Goal: Information Seeking & Learning: Learn about a topic

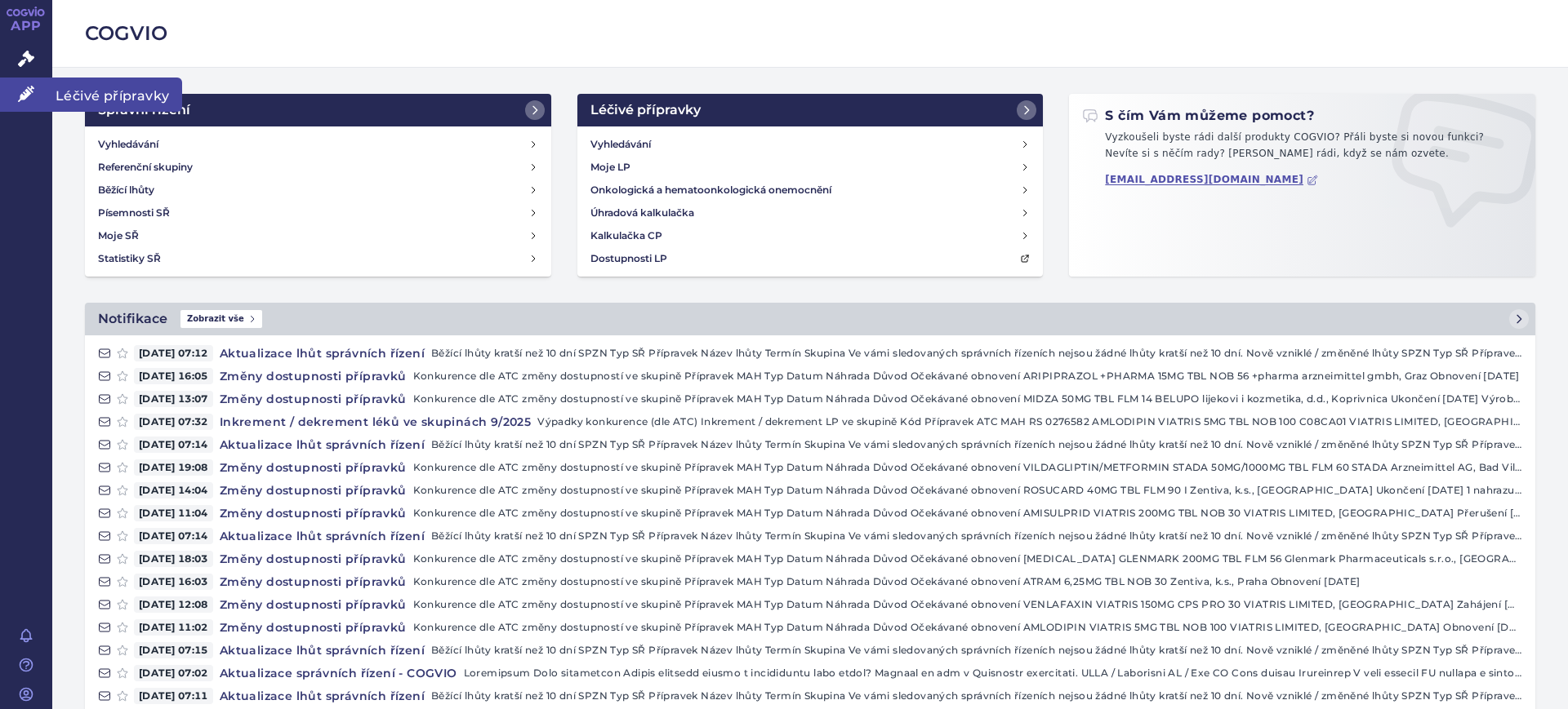
click at [34, 100] on icon at bounding box center [25, 93] width 16 height 16
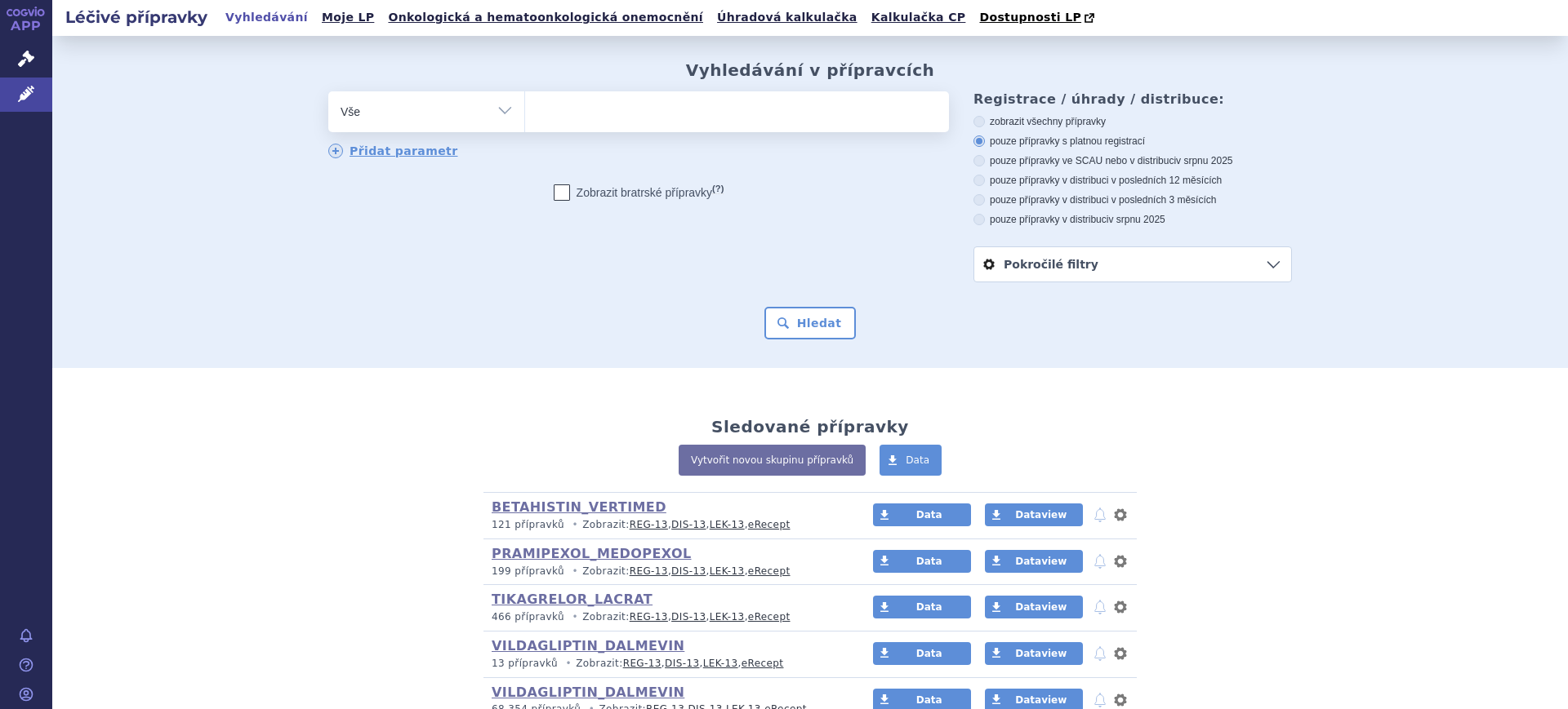
click at [455, 117] on select "Vše Přípravek/SUKL kód MAH VPOIS ATC/Aktivní látka Léková forma Síla" at bounding box center [426, 110] width 196 height 37
select select "filter-atc-group"
click at [328, 92] on select "Vše Přípravek/SUKL kód MAH VPOIS ATC/Aktivní látka Léková forma Síla" at bounding box center [426, 110] width 196 height 37
click at [574, 98] on ul at bounding box center [737, 109] width 424 height 35
click at [525, 98] on select at bounding box center [524, 111] width 1 height 41
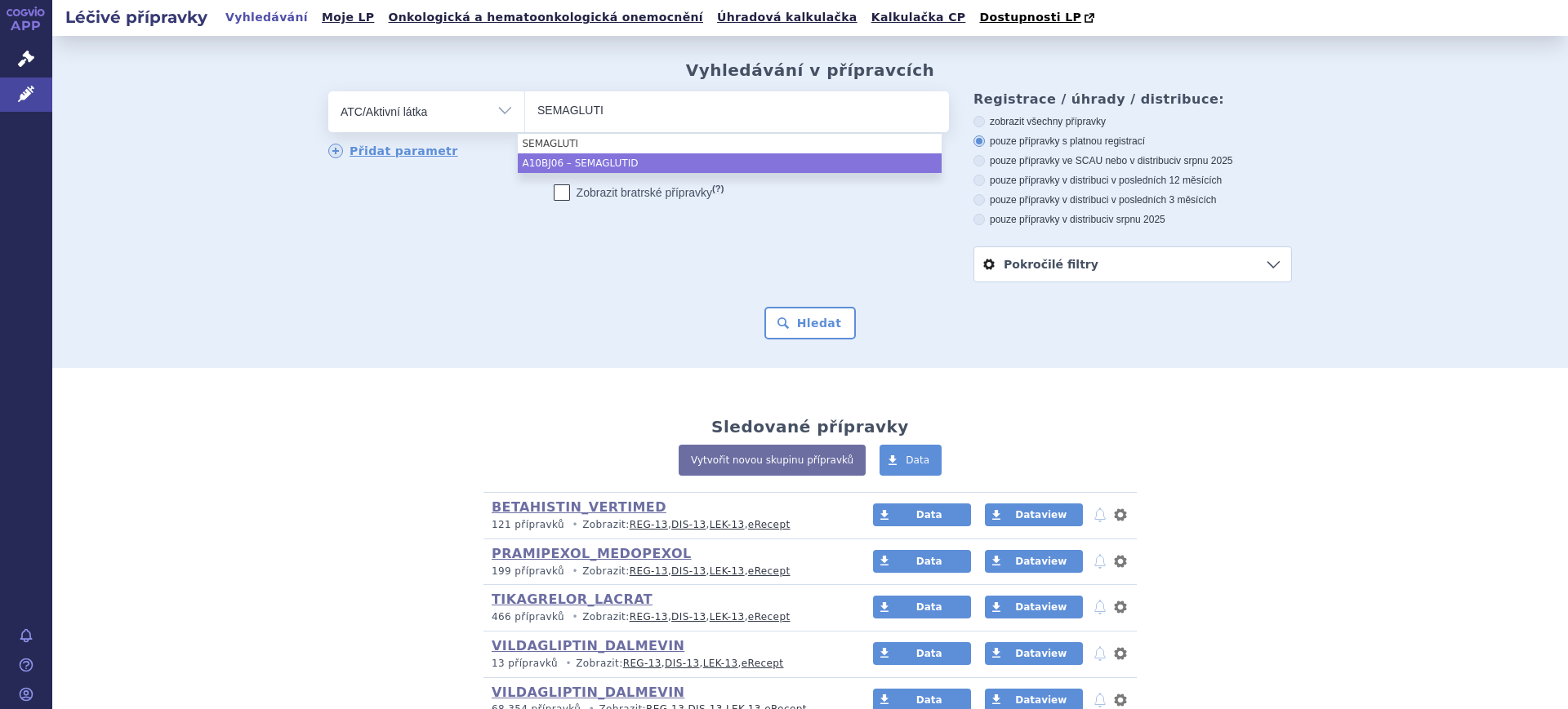
type input "SEMAGLUTI"
select select "A10BJ06"
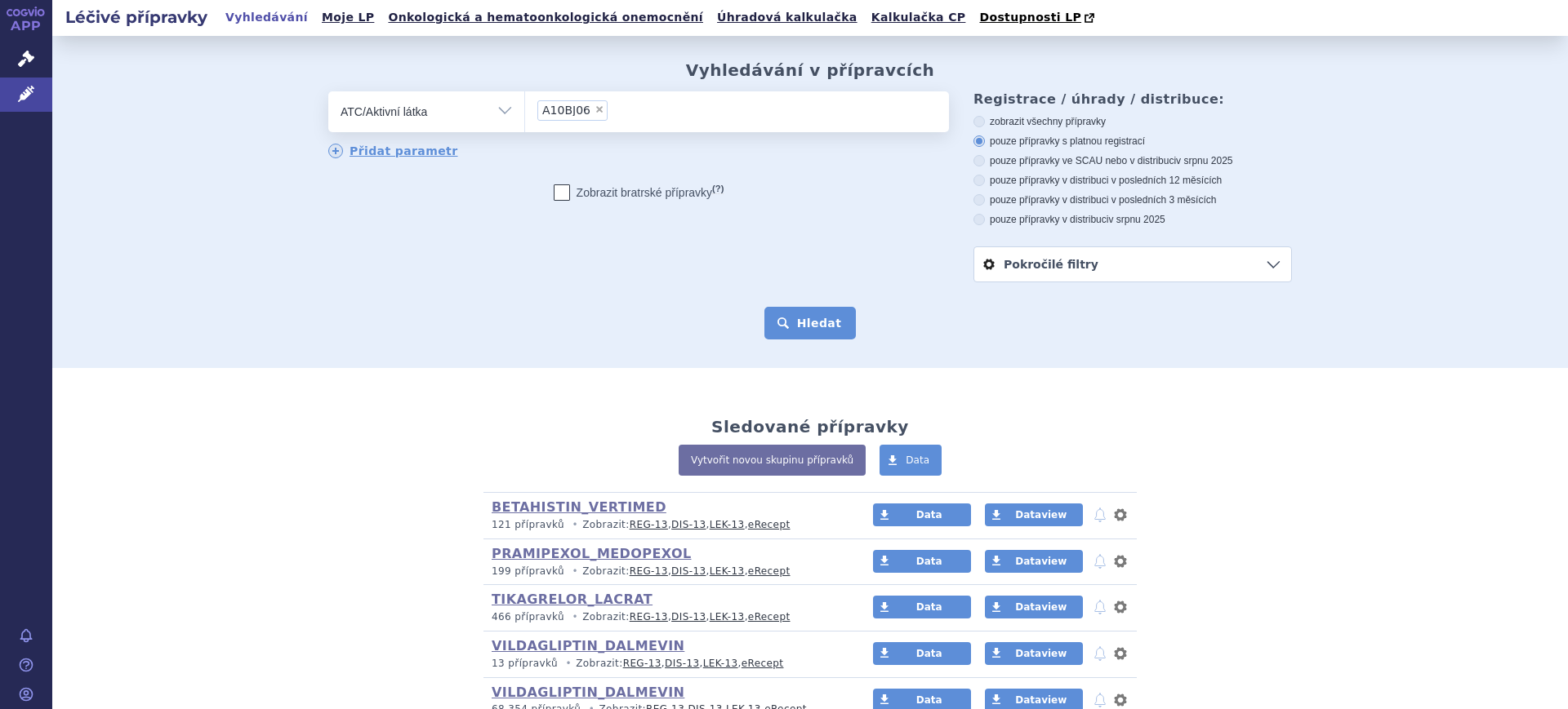
click at [784, 312] on button "Hledat" at bounding box center [810, 323] width 92 height 33
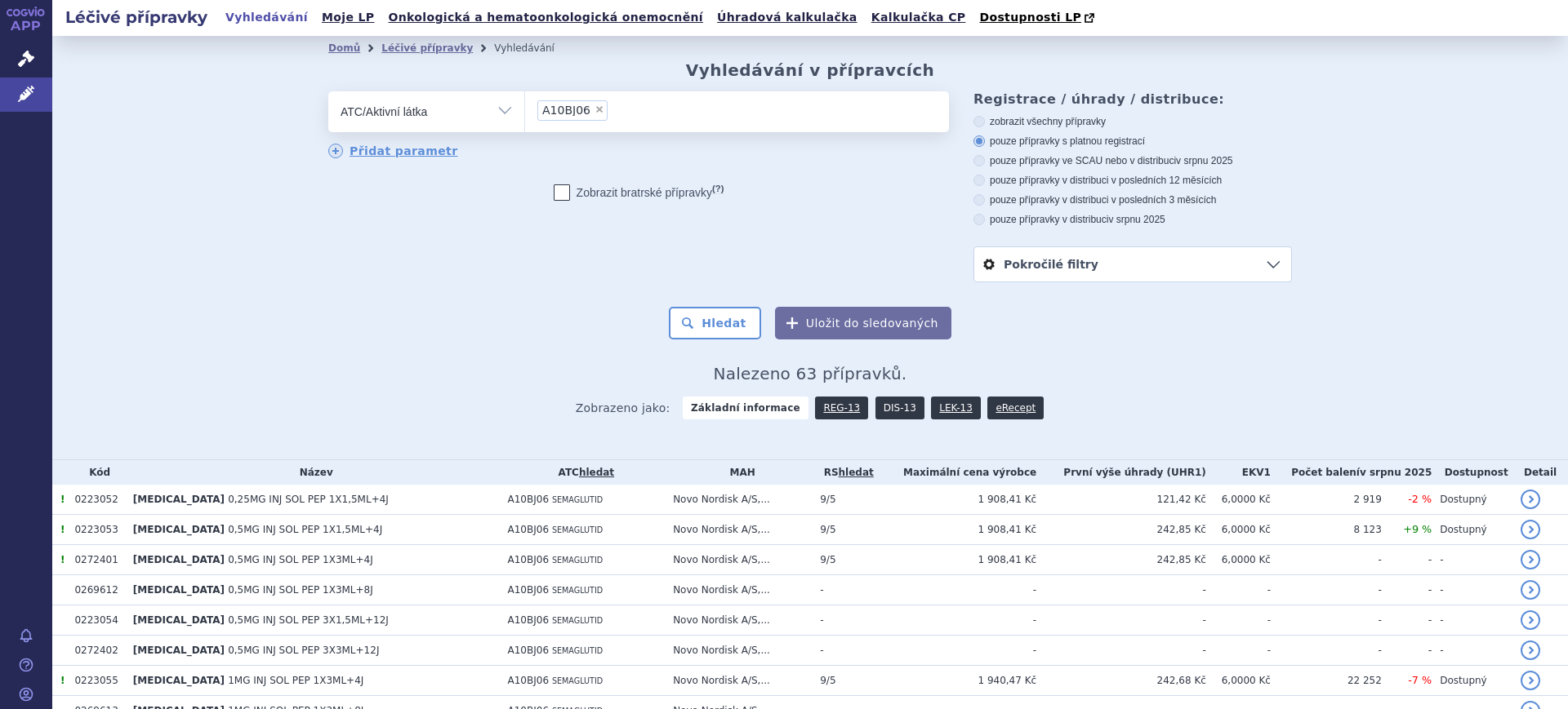
click at [894, 420] on link "DIS-13" at bounding box center [900, 407] width 49 height 22
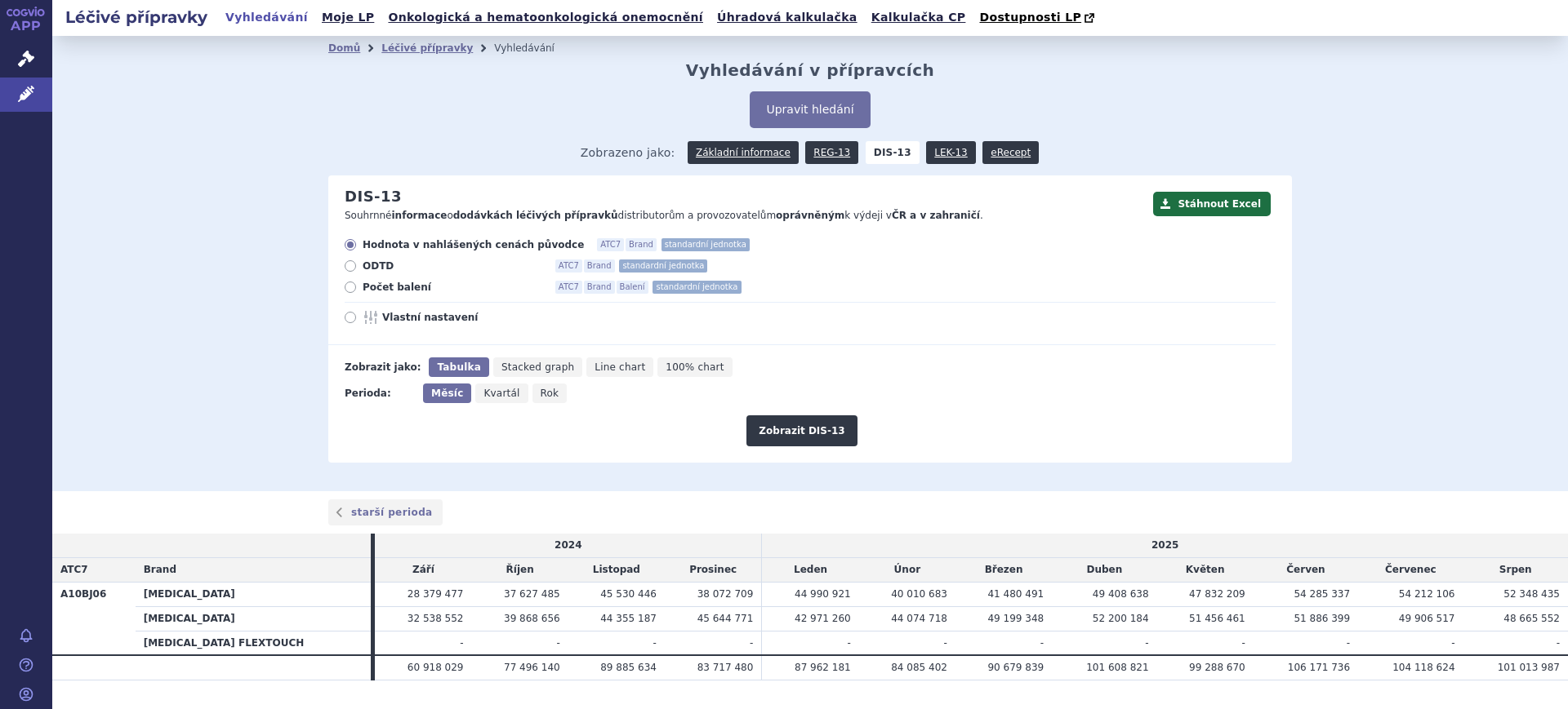
click at [542, 396] on icon "Rok" at bounding box center [549, 392] width 35 height 20
click at [542, 394] on input "Rok" at bounding box center [537, 388] width 10 height 10
radio input "true"
click at [812, 434] on button "Zobrazit DIS-13" at bounding box center [801, 430] width 111 height 31
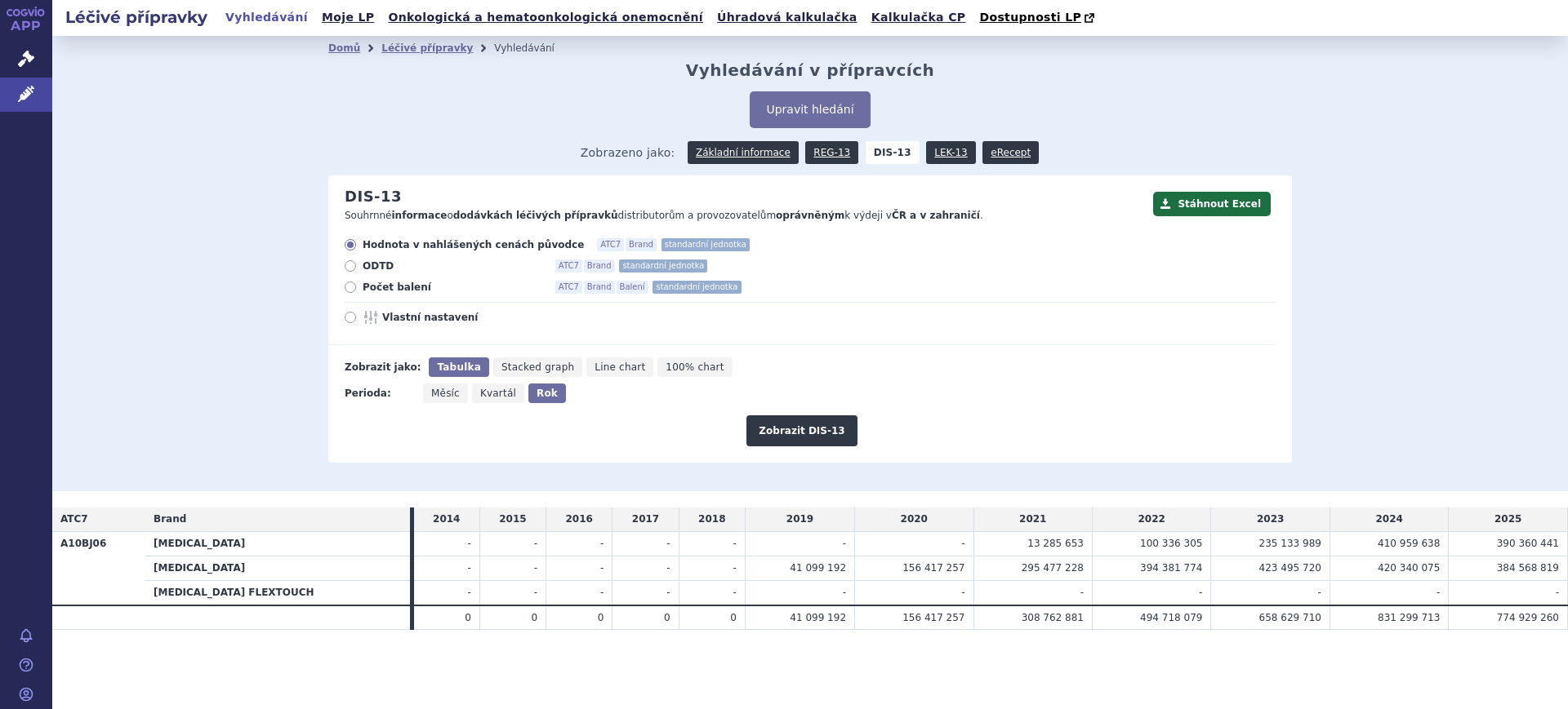
click at [422, 320] on span "Vlastní nastavení" at bounding box center [472, 318] width 180 height 13
click at [357, 320] on input "Vlastní nastavení" at bounding box center [351, 318] width 10 height 10
radio input "true"
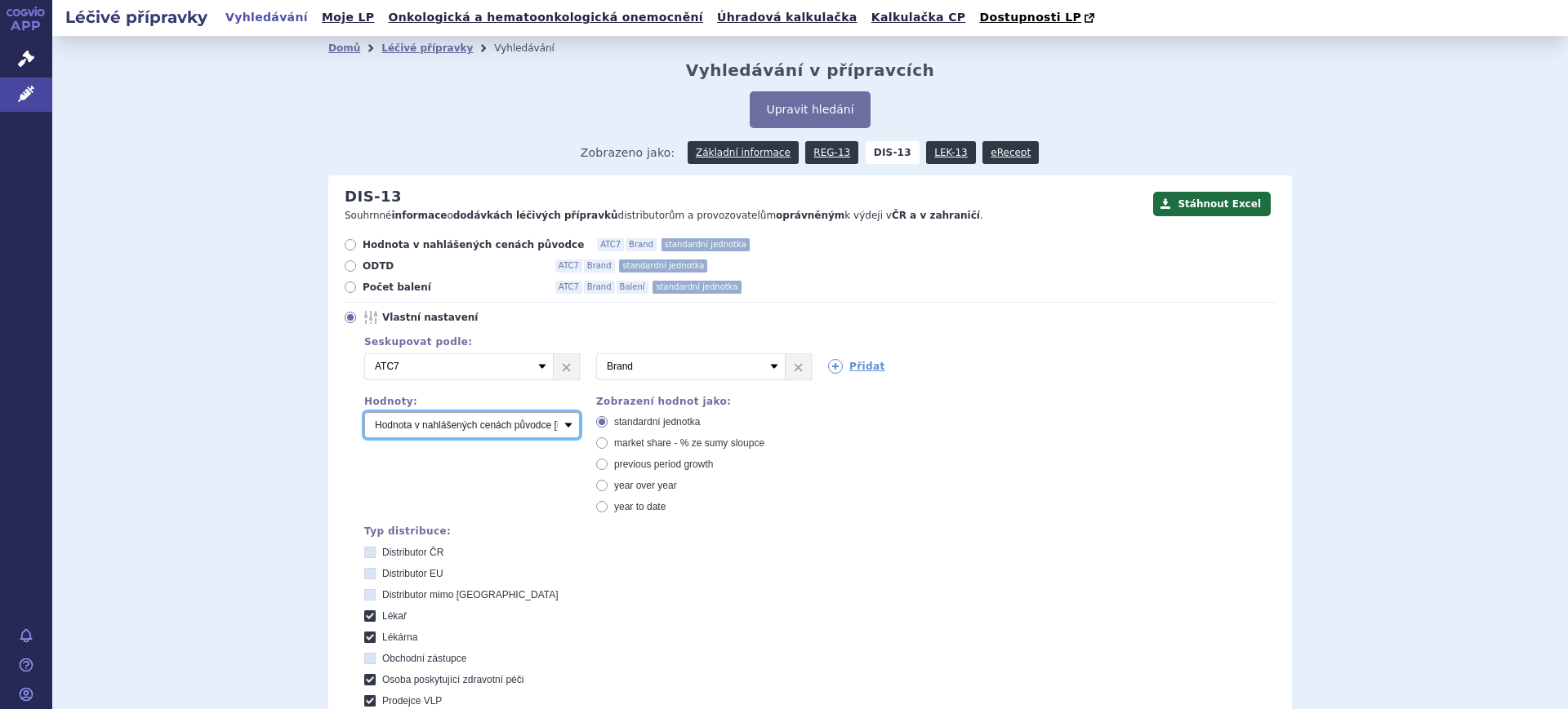
click at [411, 421] on select "Počet balení Hodnota v nahlášených cenách původce [DIS-13] Hodnota v maximálníc…" at bounding box center [472, 425] width 216 height 26
select select "packages"
click at [365, 413] on select "Počet balení Hodnota v nahlášených cenách původce [DIS-13] Hodnota v maximálníc…" at bounding box center [472, 425] width 216 height 26
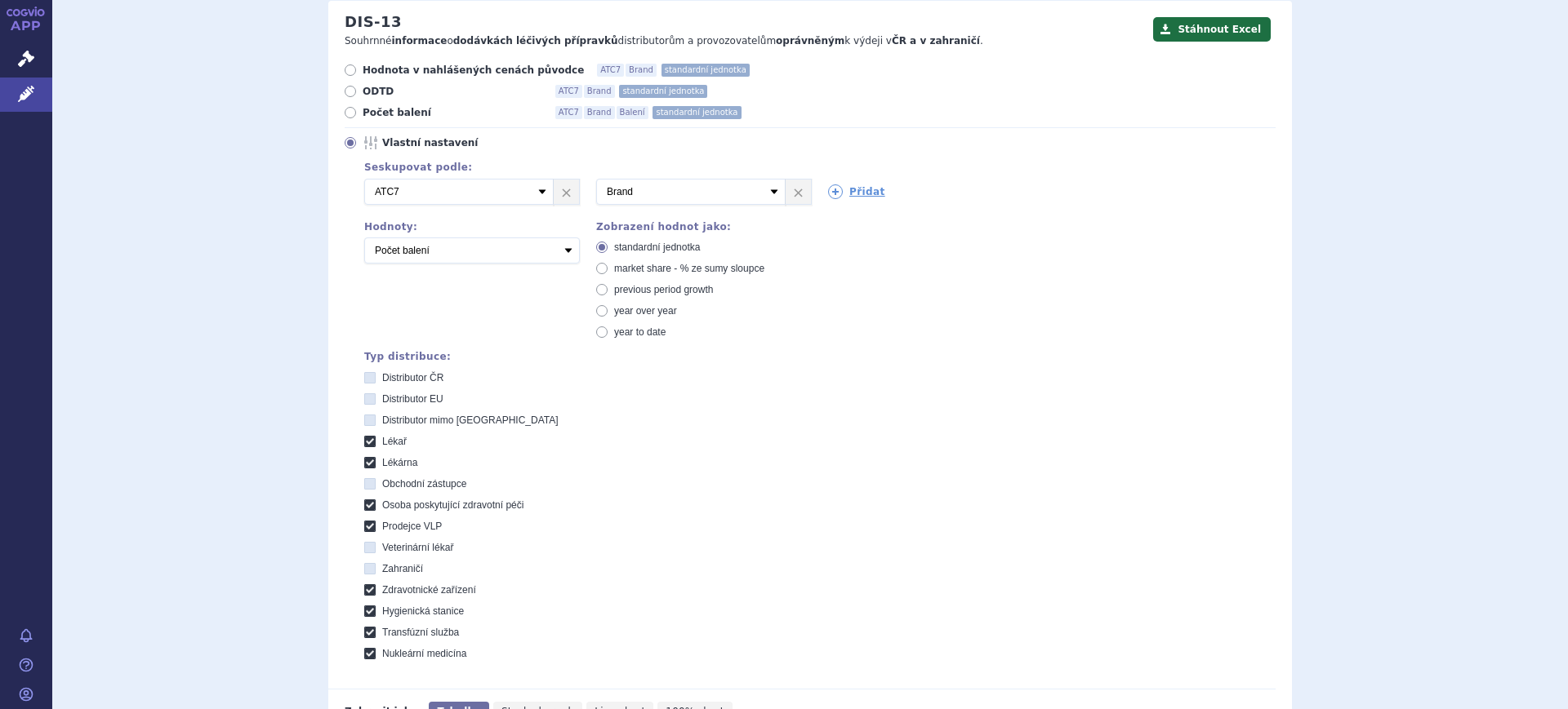
scroll to position [408, 0]
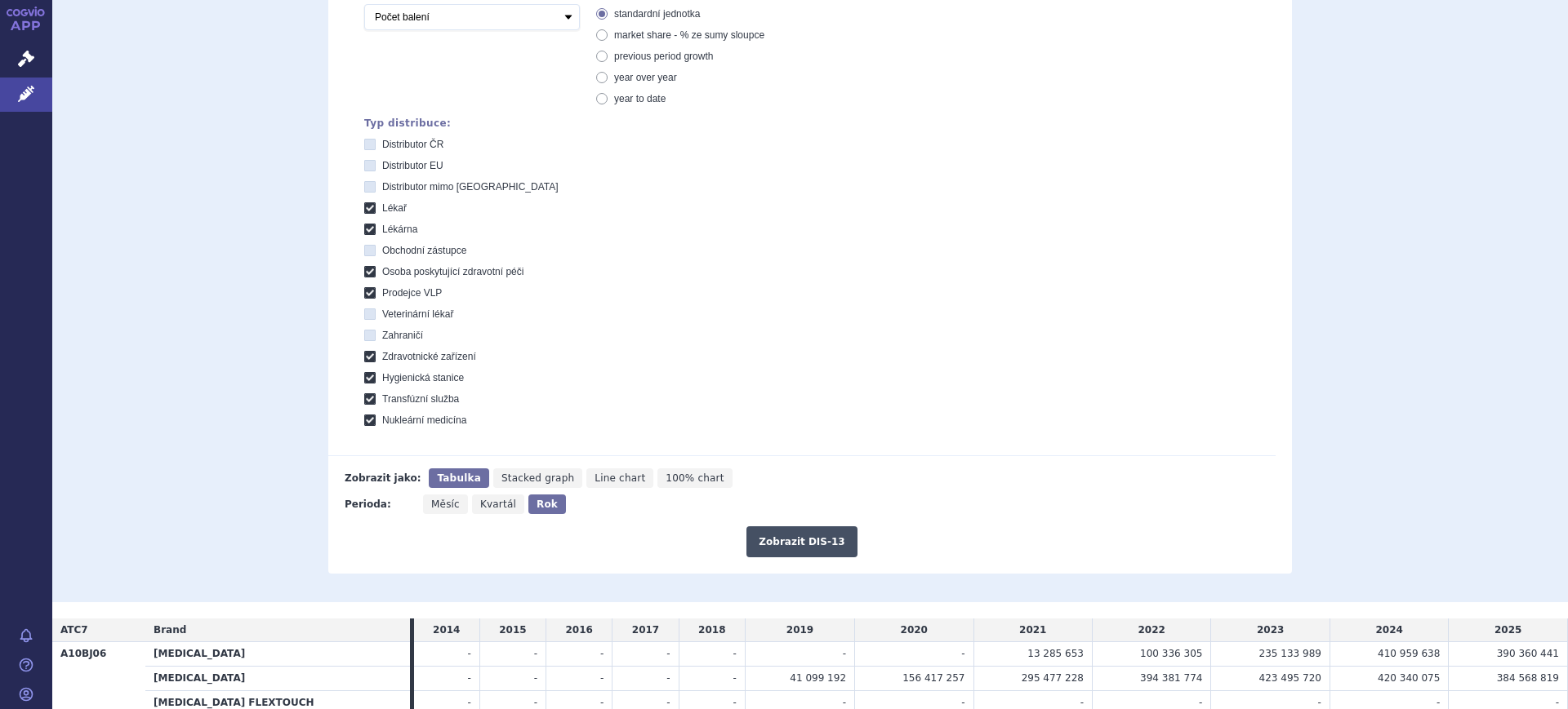
click at [766, 530] on button "Zobrazit DIS-13" at bounding box center [801, 541] width 111 height 31
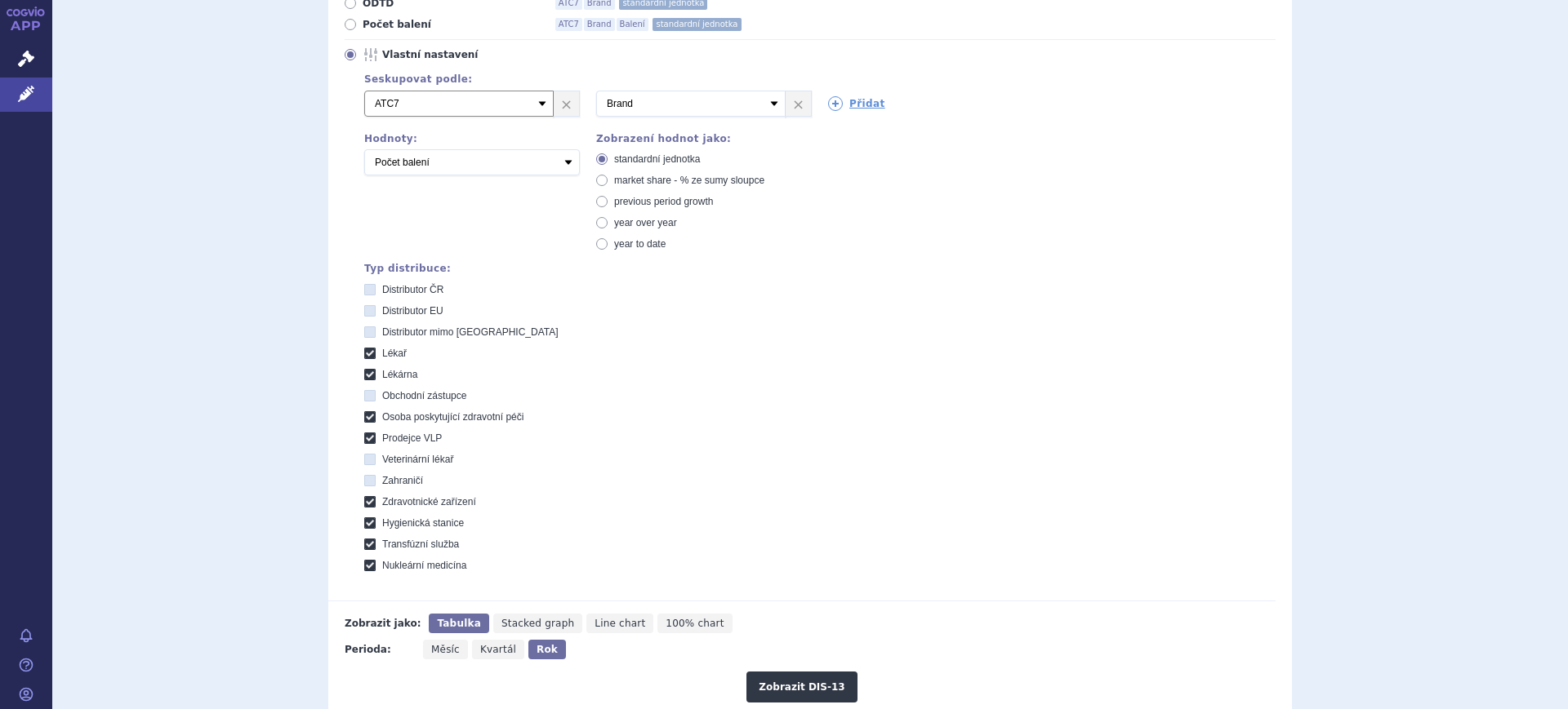
scroll to position [98, 0]
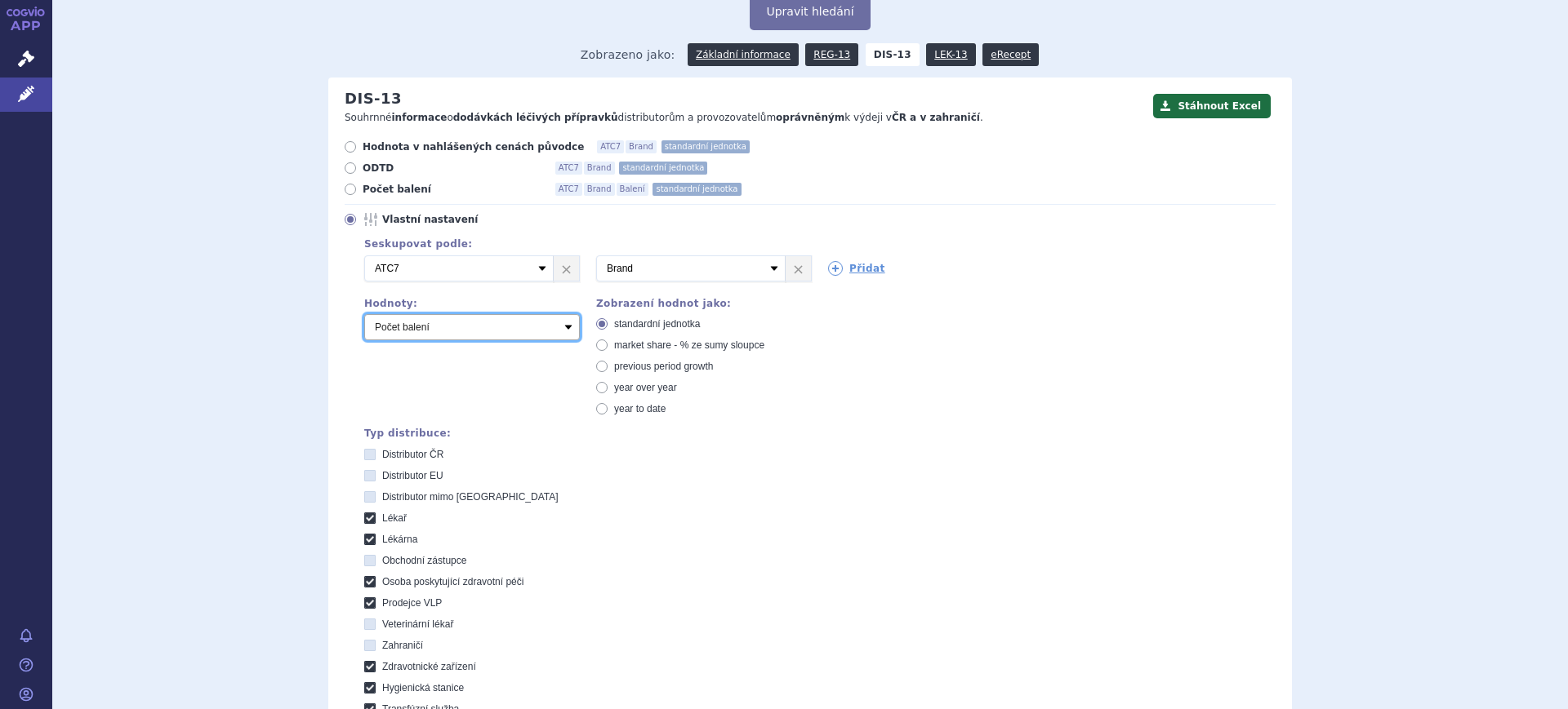
click at [542, 323] on select "Počet balení Hodnota v nahlášených cenách původce [DIS-13] Hodnota v maximálníc…" at bounding box center [472, 327] width 216 height 26
select select "disExFactoryPrice"
click at [365, 315] on select "Počet balení Hodnota v nahlášených cenách původce [DIS-13] Hodnota v maximálníc…" at bounding box center [472, 327] width 216 height 26
click at [830, 265] on icon at bounding box center [835, 269] width 15 height 15
click at [819, 419] on div "Seskupovat podle: 2 Vyberte groupování ATC3 ATC5 ATC7 Brand Balení SÚKL kód MAH…" at bounding box center [810, 485] width 931 height 502
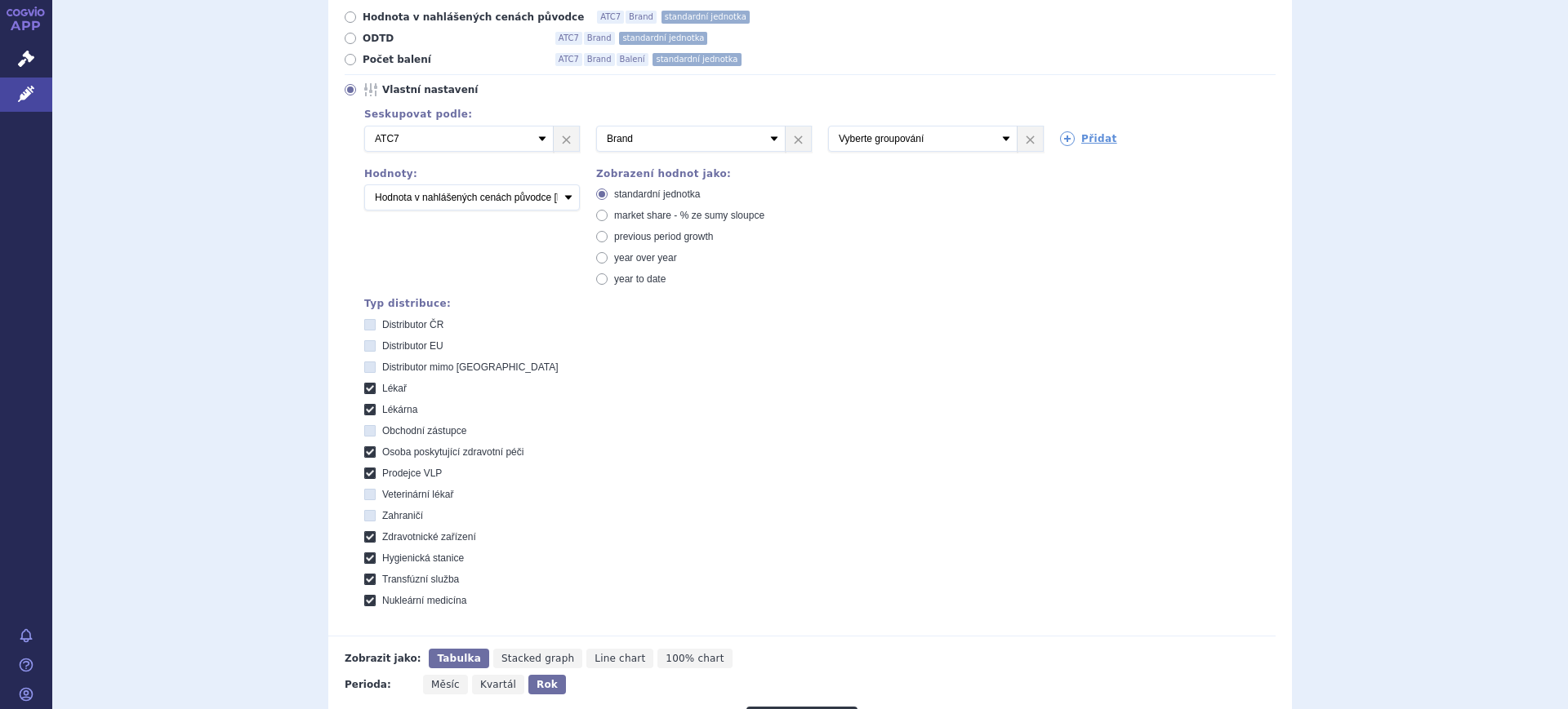
scroll to position [506, 0]
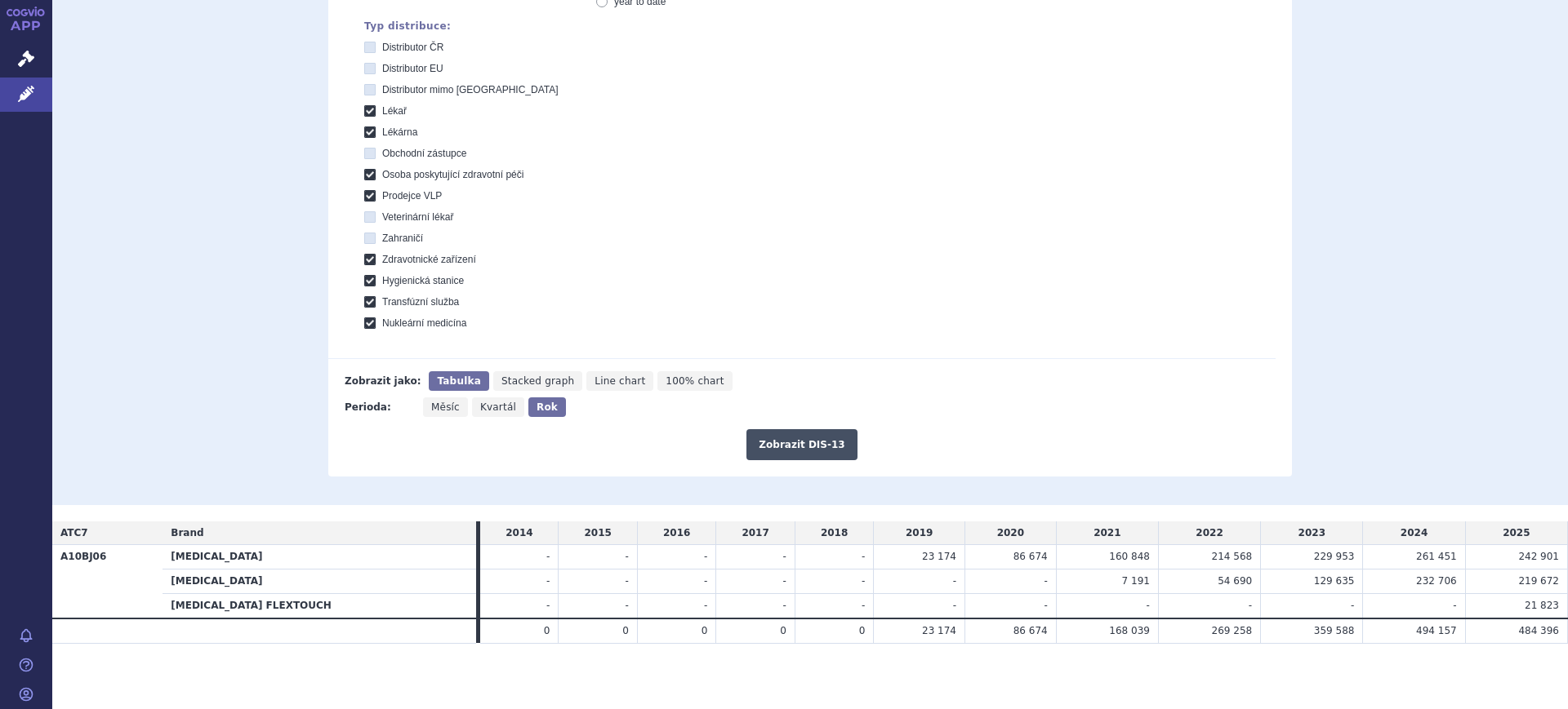
click at [814, 448] on button "Zobrazit DIS-13" at bounding box center [801, 444] width 111 height 31
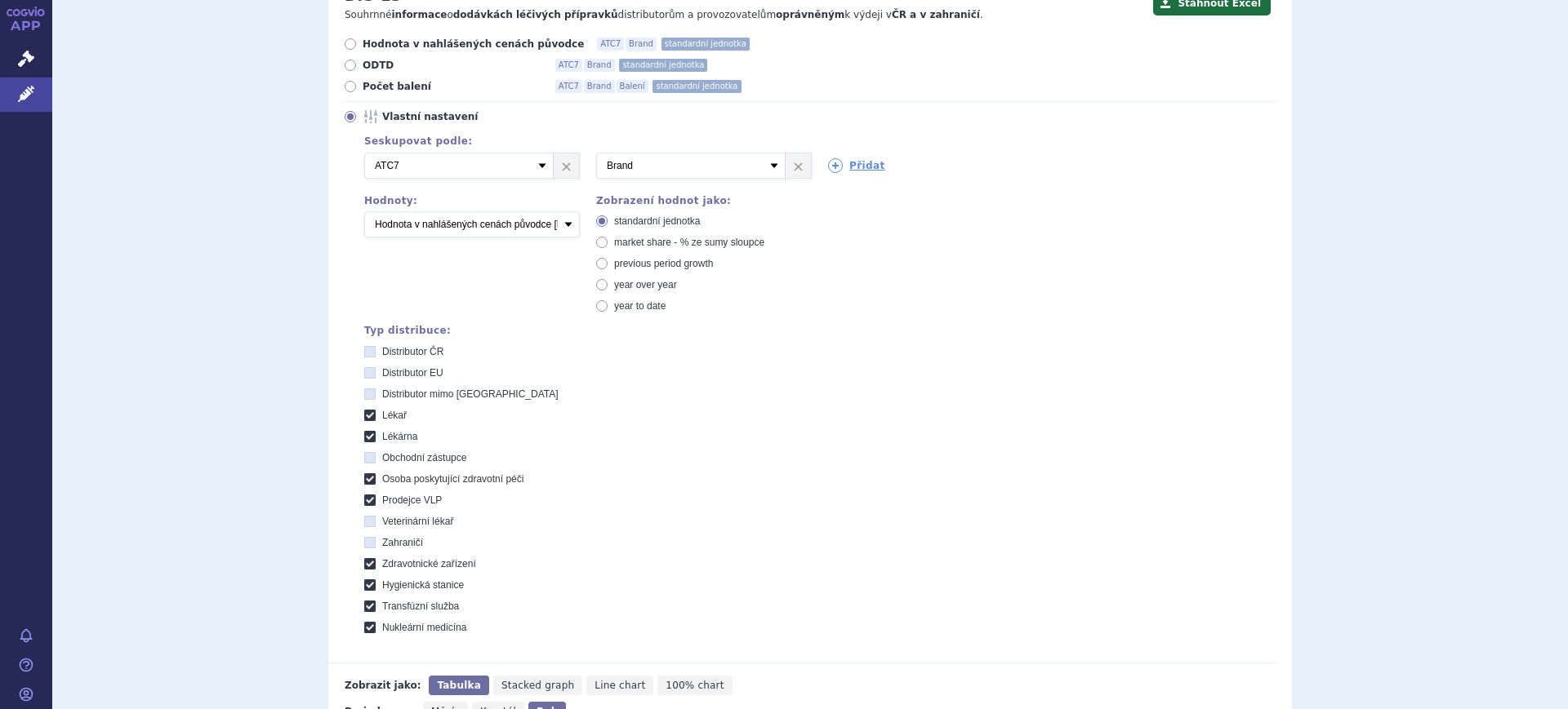
scroll to position [199, 0]
click at [468, 232] on select "Počet balení Hodnota v nahlášených cenách původce [DIS-13] Hodnota v maximálníc…" at bounding box center [472, 226] width 216 height 26
select select "packages"
click at [365, 213] on select "Počet balení Hodnota v nahlášených cenách původce [DIS-13] Hodnota v maximálníc…" at bounding box center [472, 226] width 216 height 26
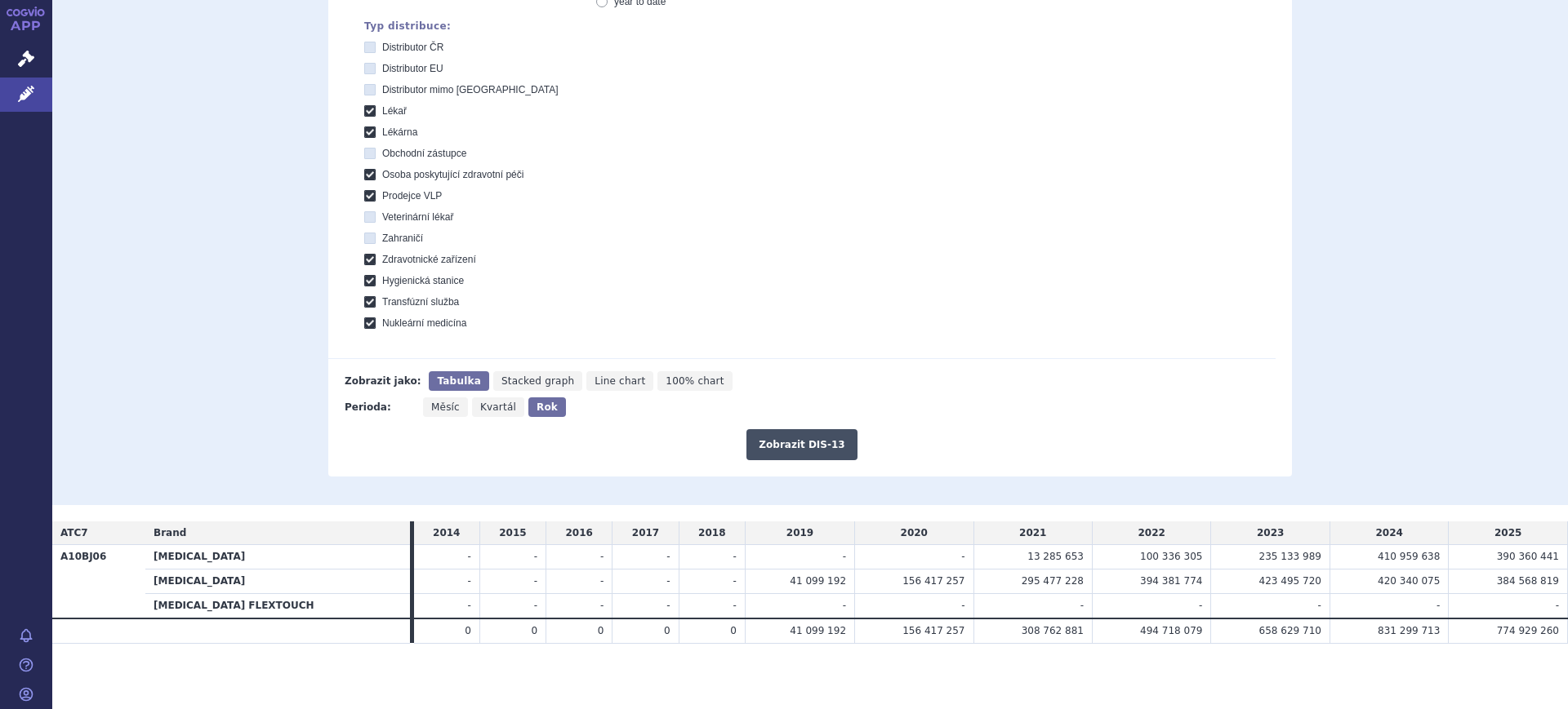
click at [836, 439] on button "Zobrazit DIS-13" at bounding box center [801, 444] width 111 height 31
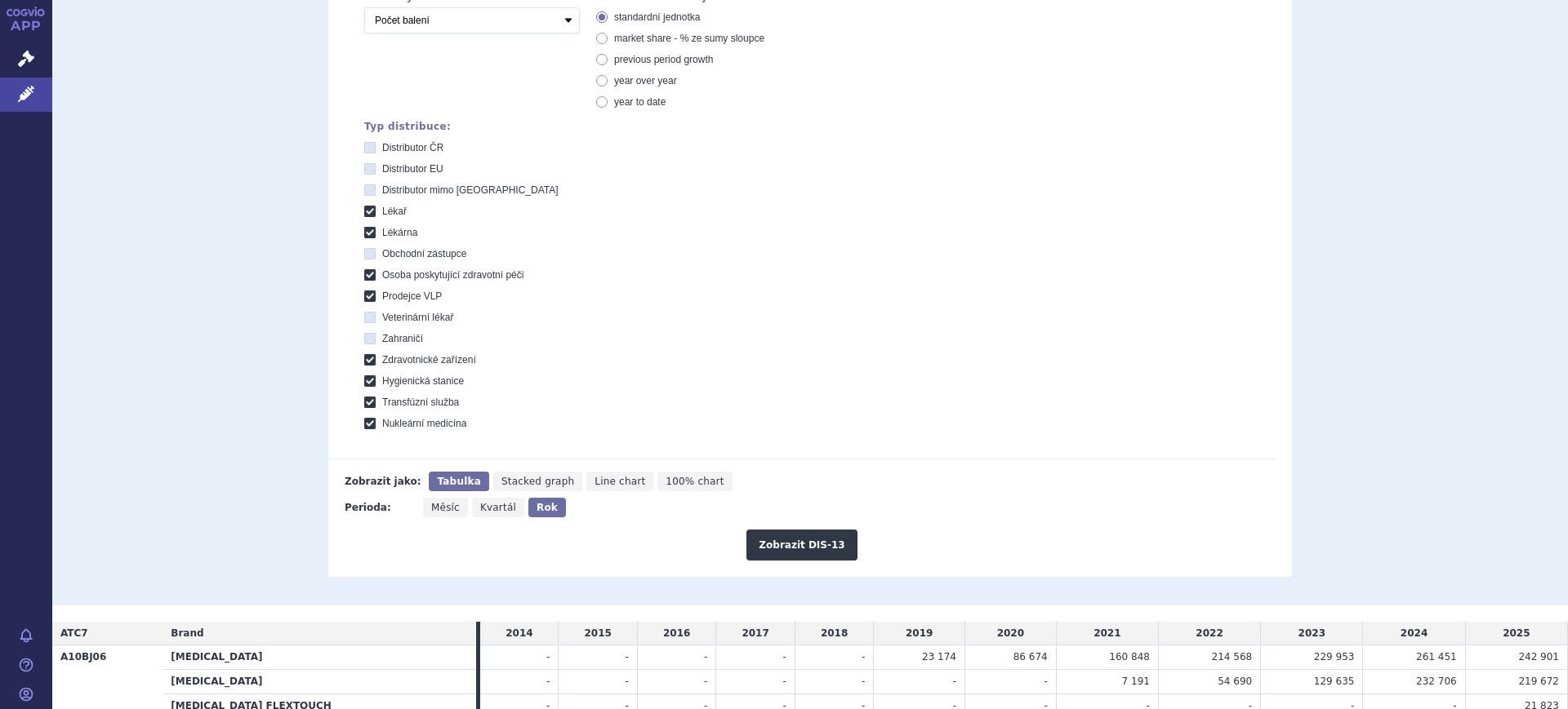
scroll to position [408, 0]
click at [427, 495] on icon "Měsíc" at bounding box center [445, 504] width 45 height 20
click at [427, 495] on input "Měsíc" at bounding box center [427, 499] width 10 height 10
radio input "true"
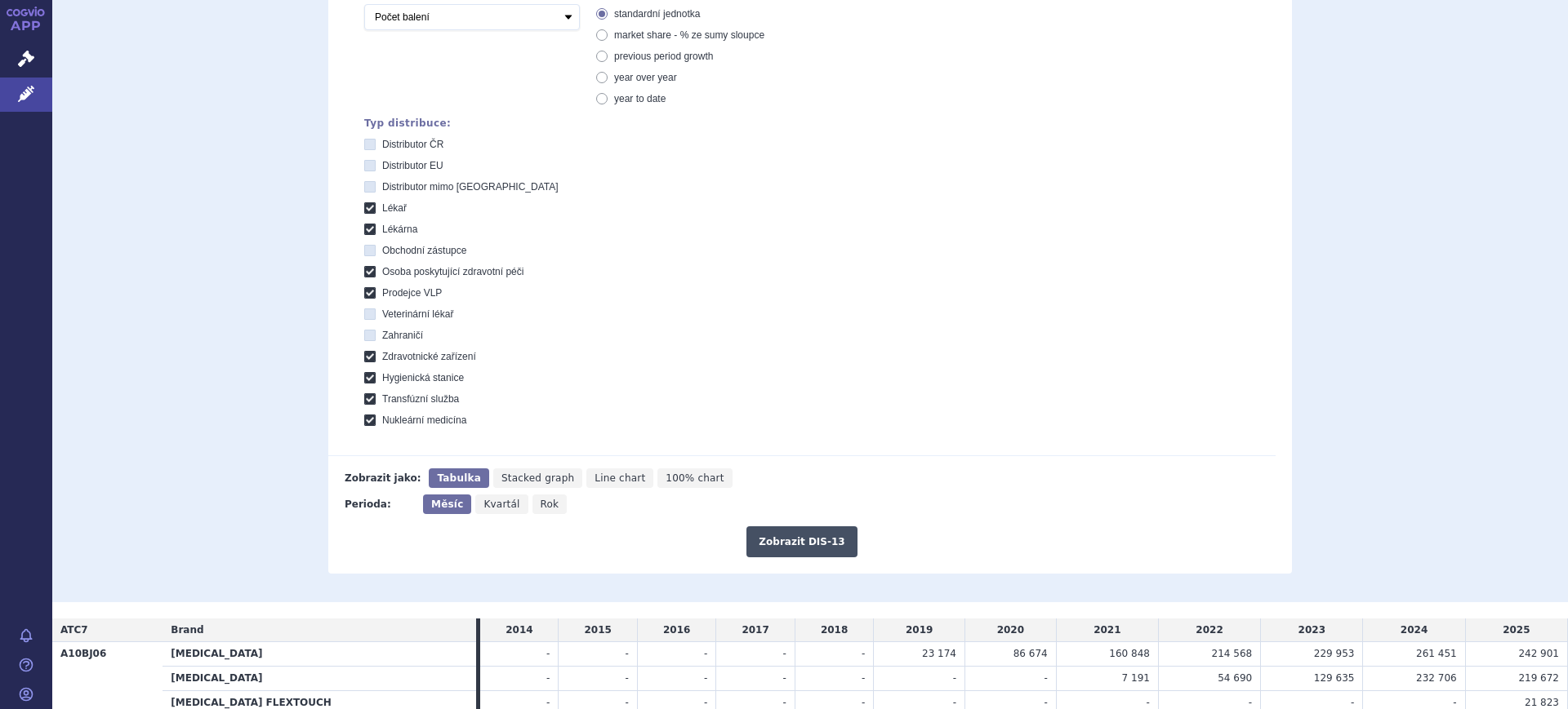
click at [751, 526] on button "Zobrazit DIS-13" at bounding box center [801, 541] width 111 height 31
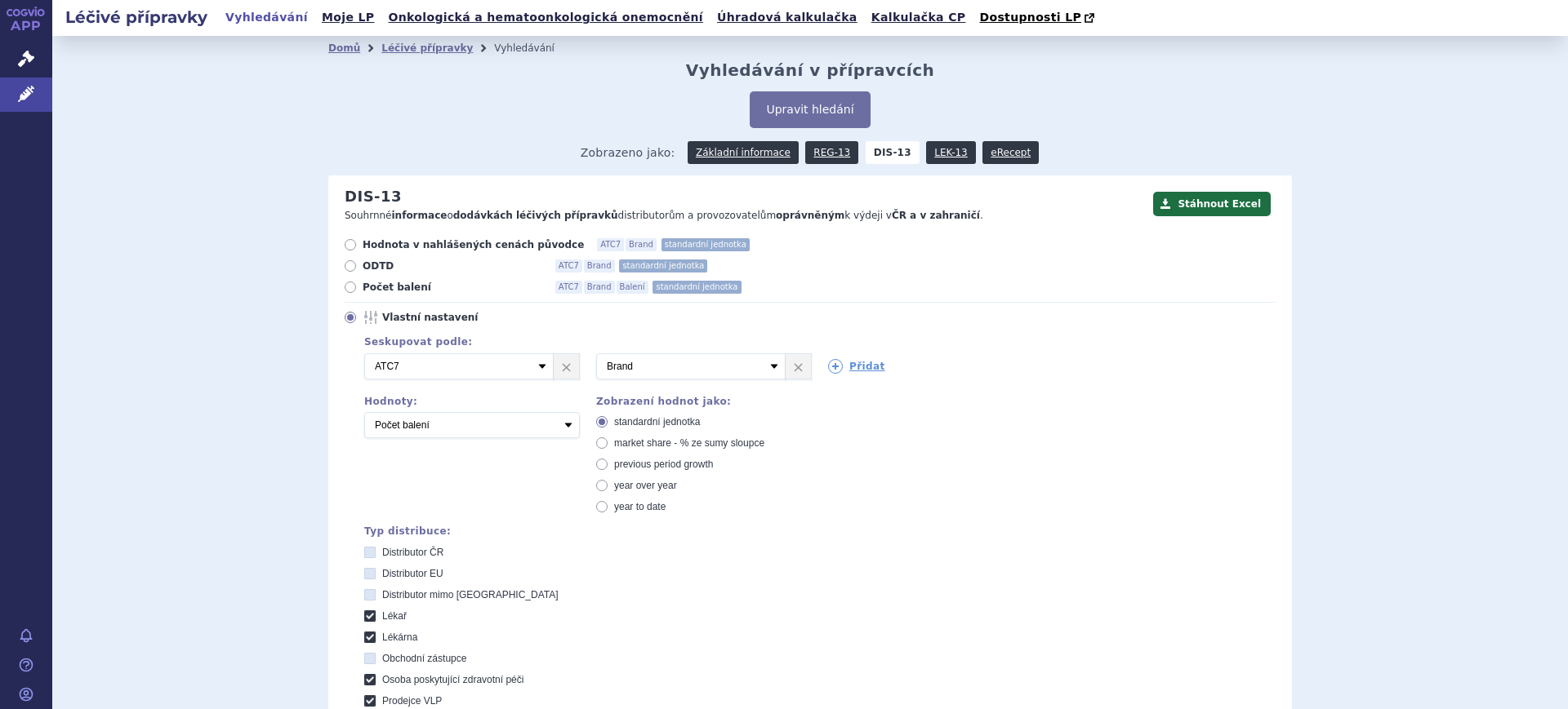
scroll to position [556, 0]
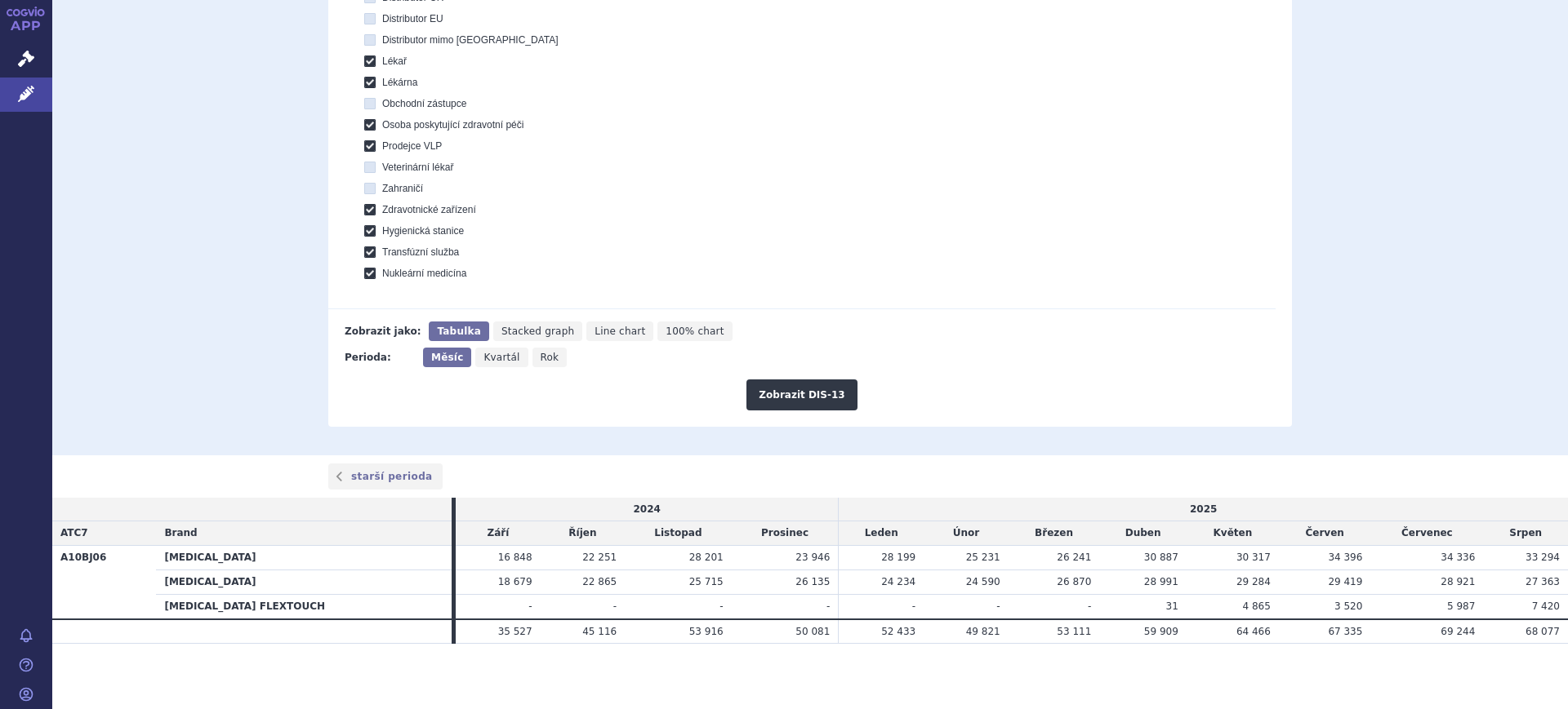
click at [541, 357] on span "Rok" at bounding box center [550, 357] width 19 height 11
click at [532, 357] on input "Rok" at bounding box center [537, 352] width 10 height 10
radio input "true"
click at [762, 382] on button "Zobrazit DIS-13" at bounding box center [801, 394] width 111 height 31
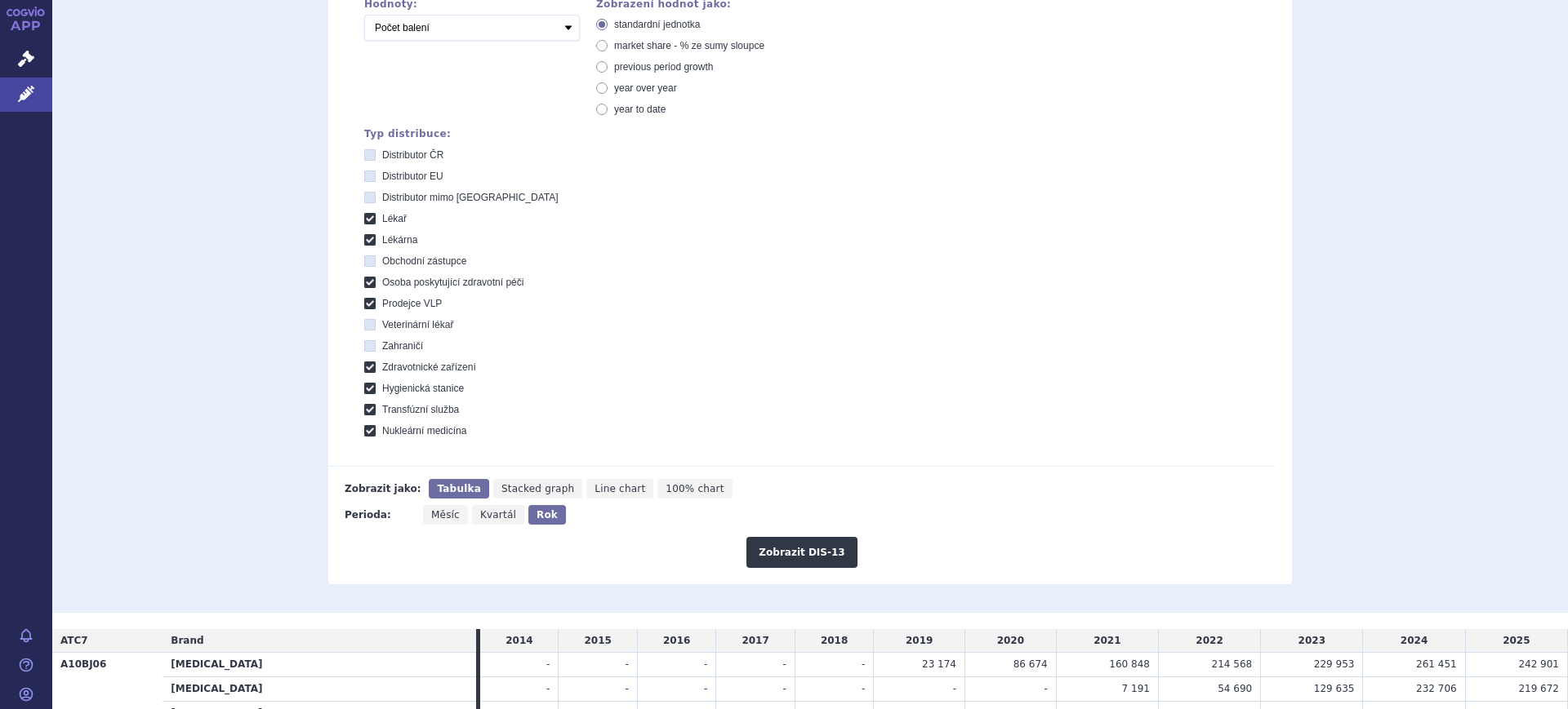
scroll to position [199, 0]
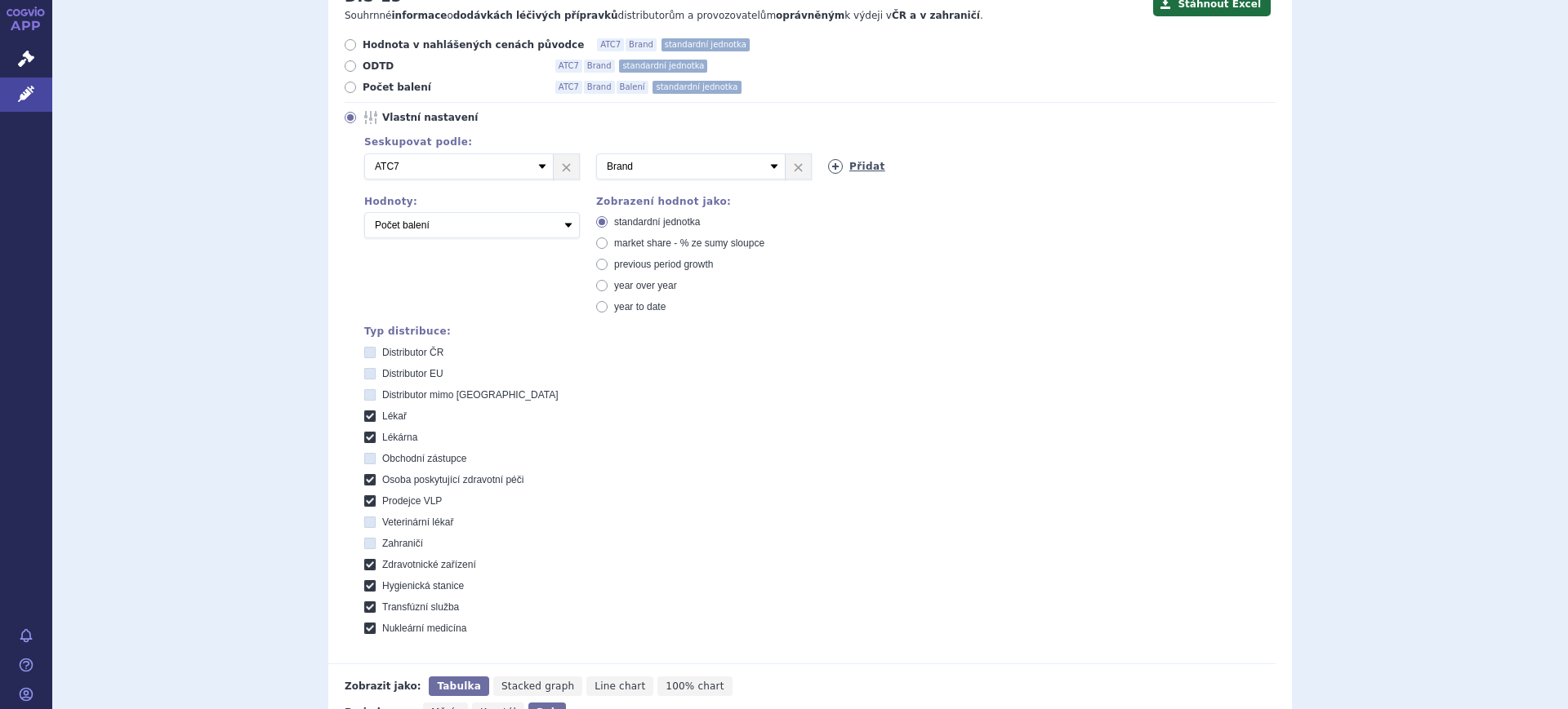
click at [832, 168] on icon at bounding box center [835, 167] width 15 height 15
select select "package"
click at [828, 155] on select "Vyberte groupování ATC3 ATC5 ATC7 Brand Balení SÚKL kód MAH VPOIS Referenční sk…" at bounding box center [922, 167] width 189 height 26
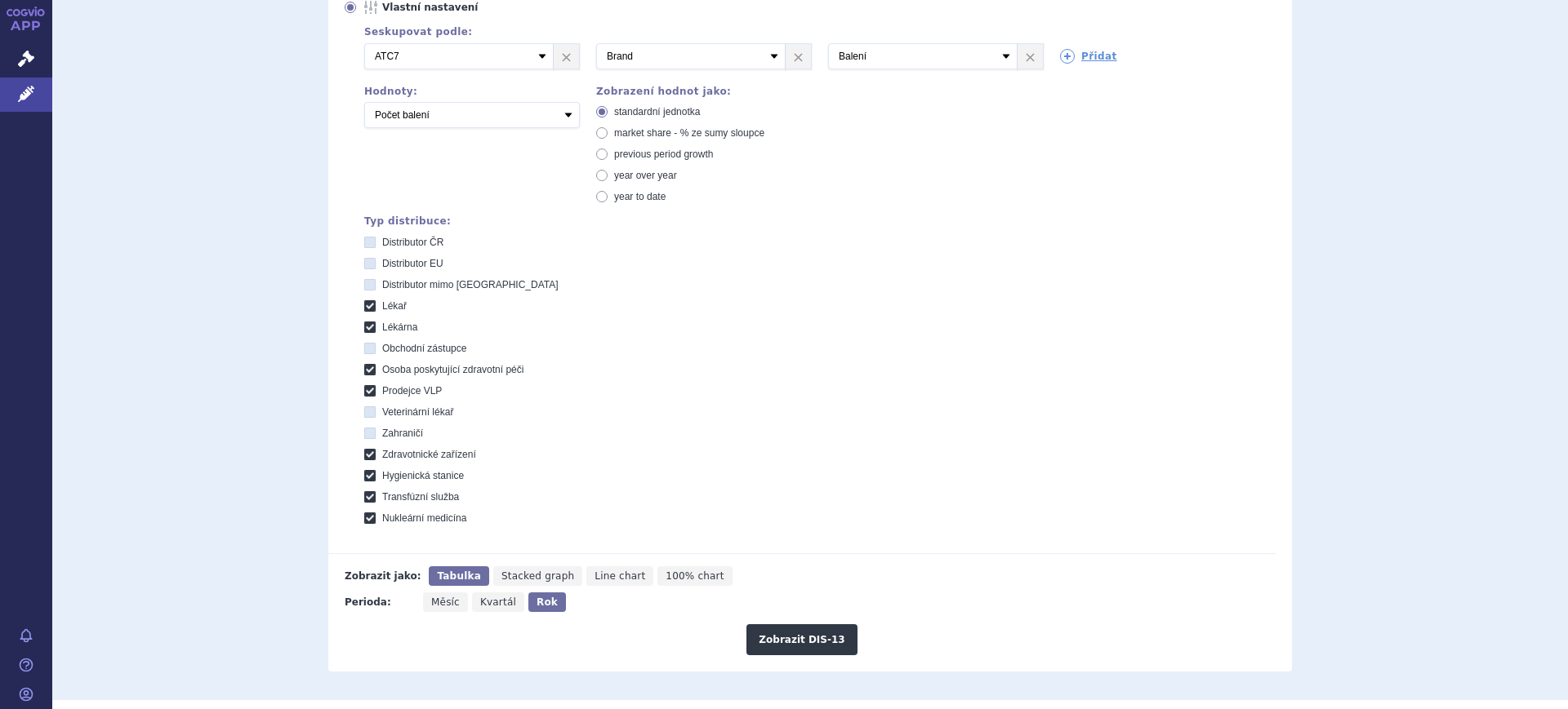
scroll to position [506, 0]
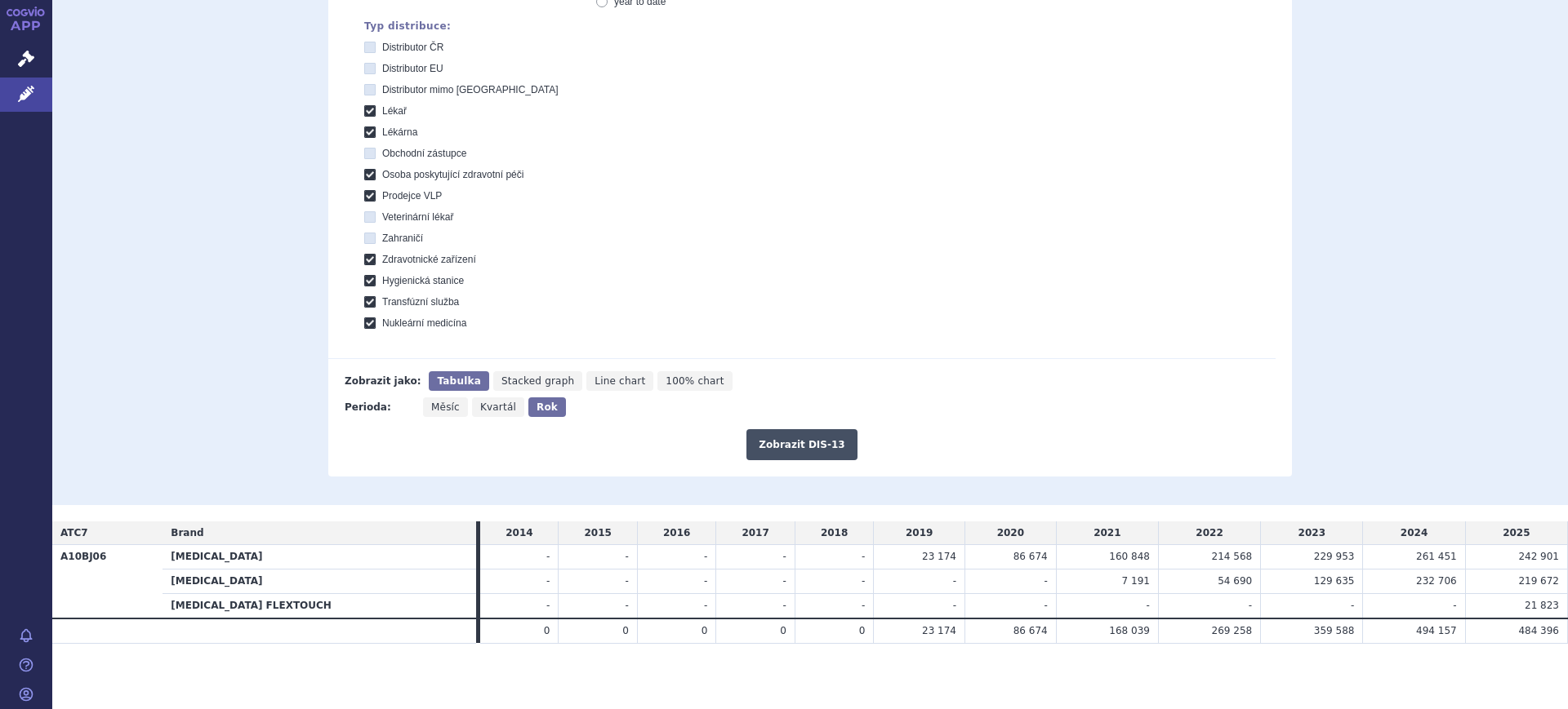
click at [817, 445] on button "Zobrazit DIS-13" at bounding box center [801, 444] width 111 height 31
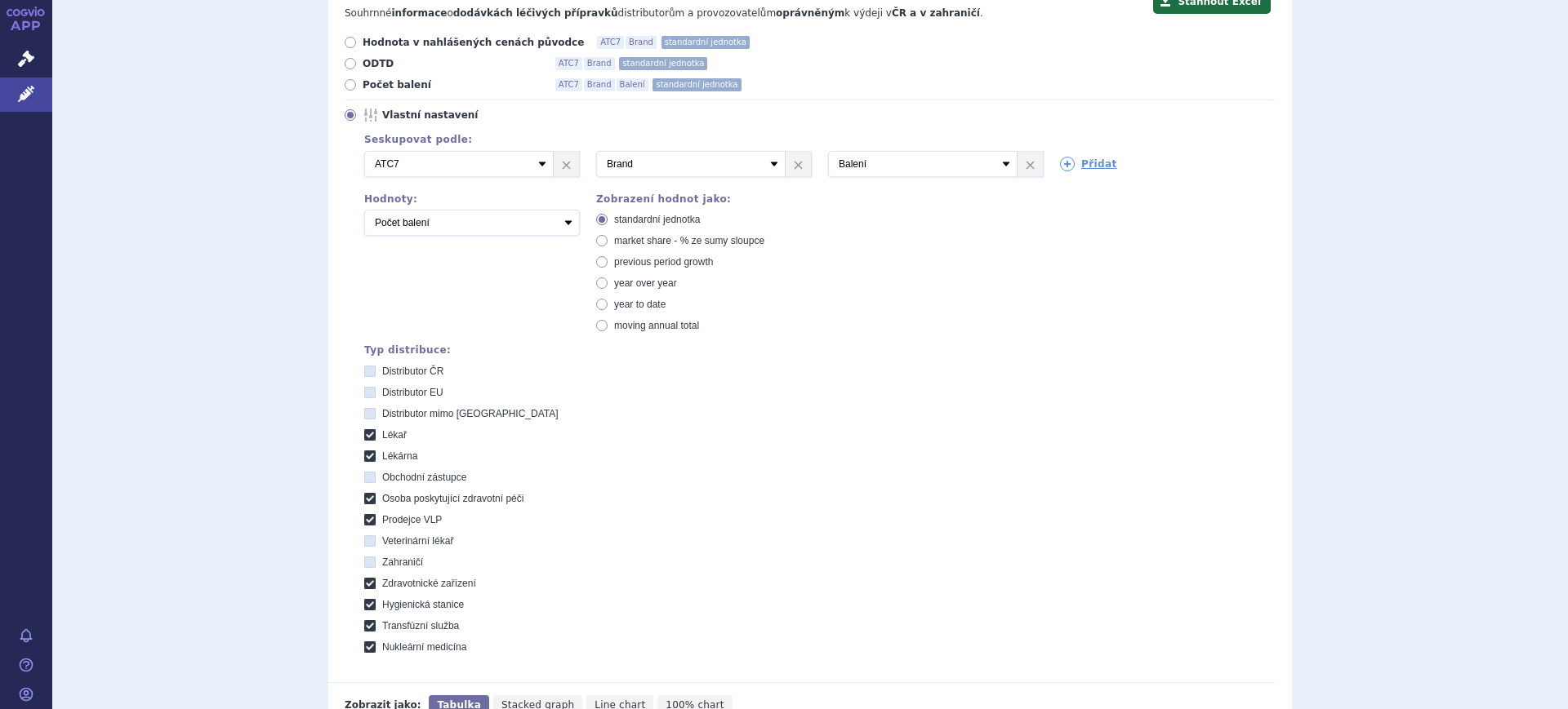
scroll to position [721, 0]
